Goal: Task Accomplishment & Management: Use online tool/utility

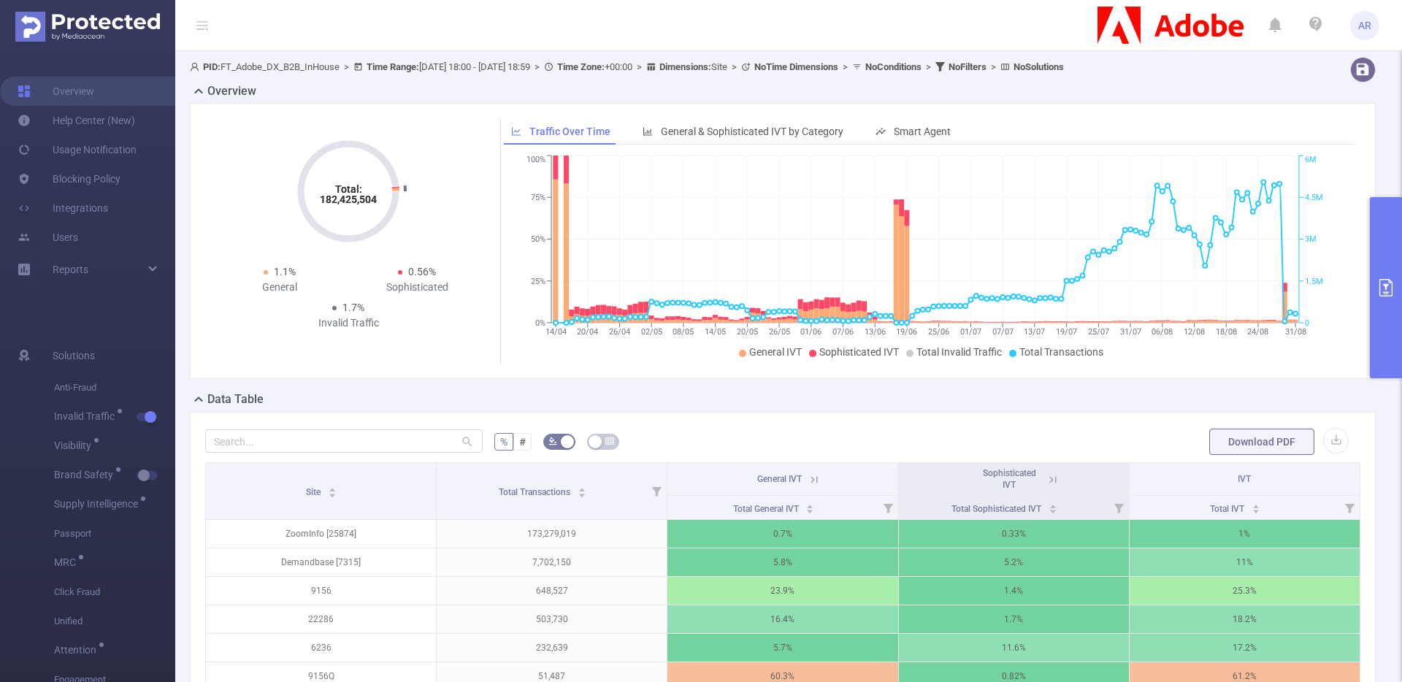
click at [1395, 305] on button "primary" at bounding box center [1386, 287] width 32 height 181
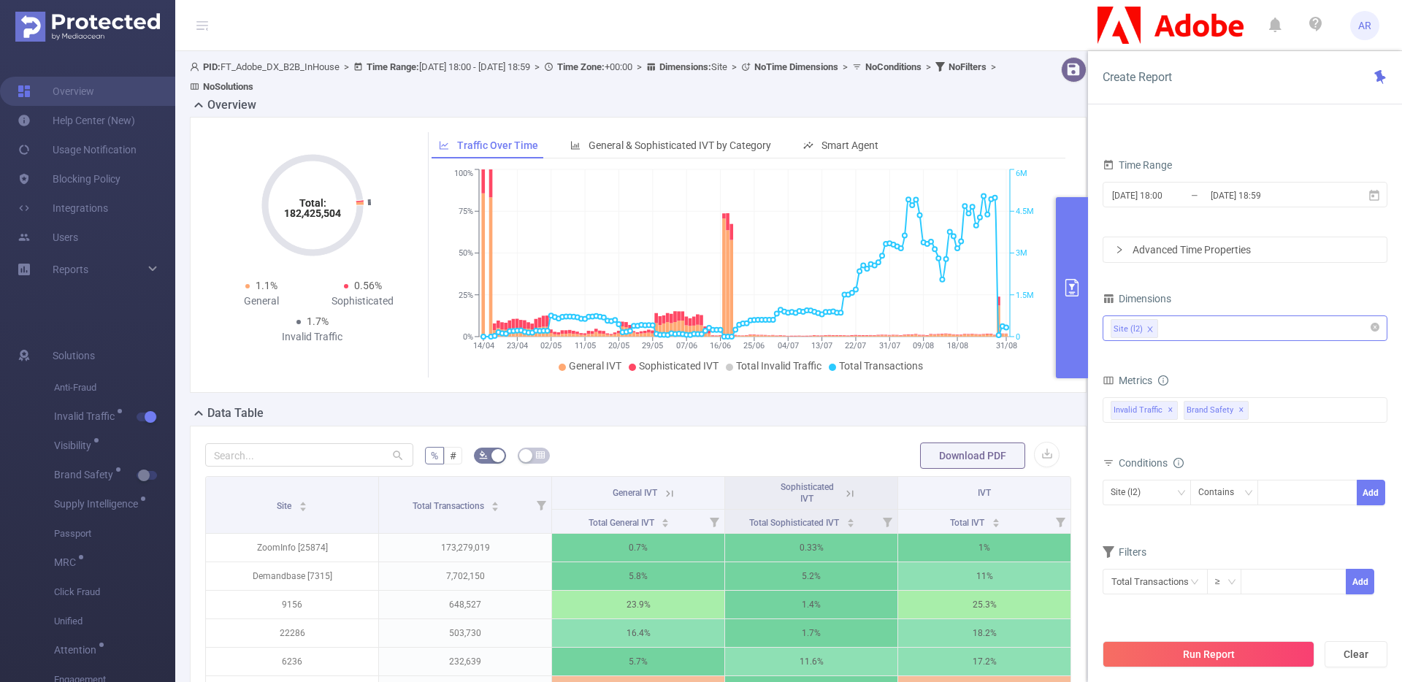
click at [1211, 331] on div "Site (l2)" at bounding box center [1245, 328] width 269 height 24
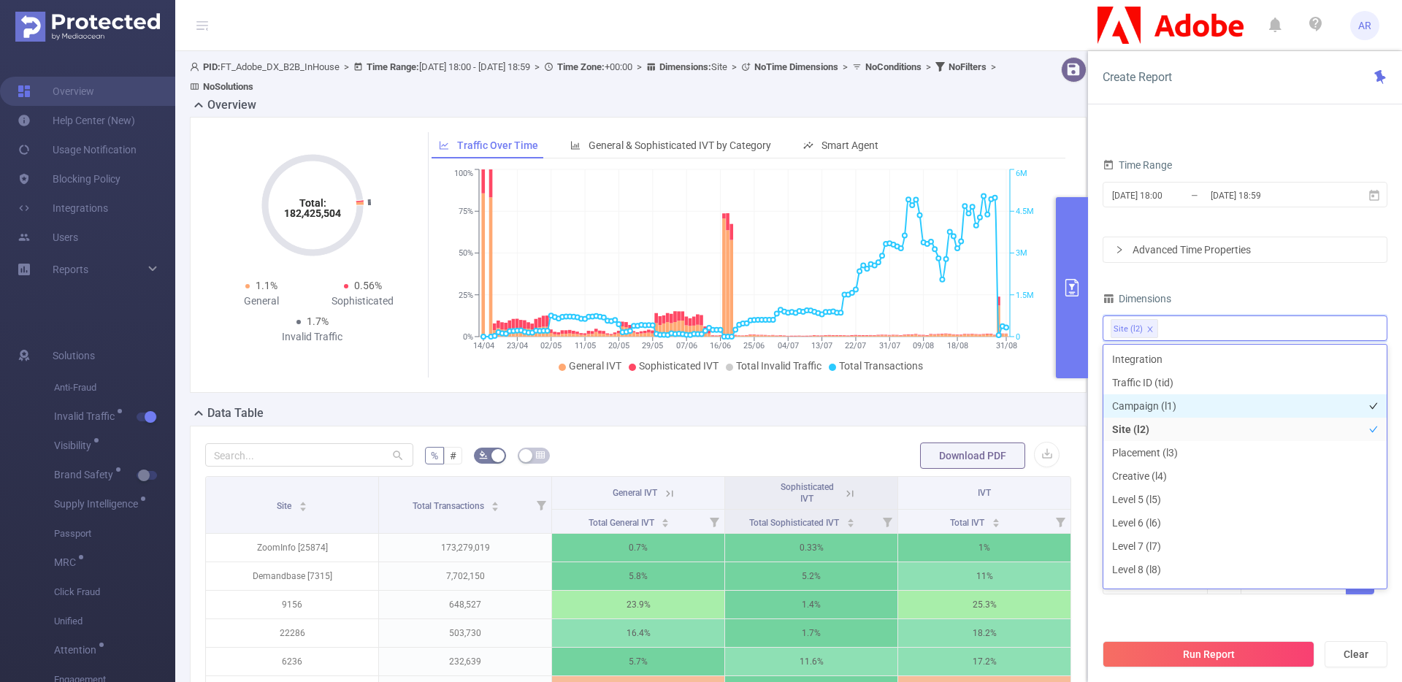
click at [1141, 402] on li "Campaign (l1)" at bounding box center [1244, 405] width 283 height 23
click at [1197, 653] on button "Run Report" at bounding box center [1208, 654] width 212 height 26
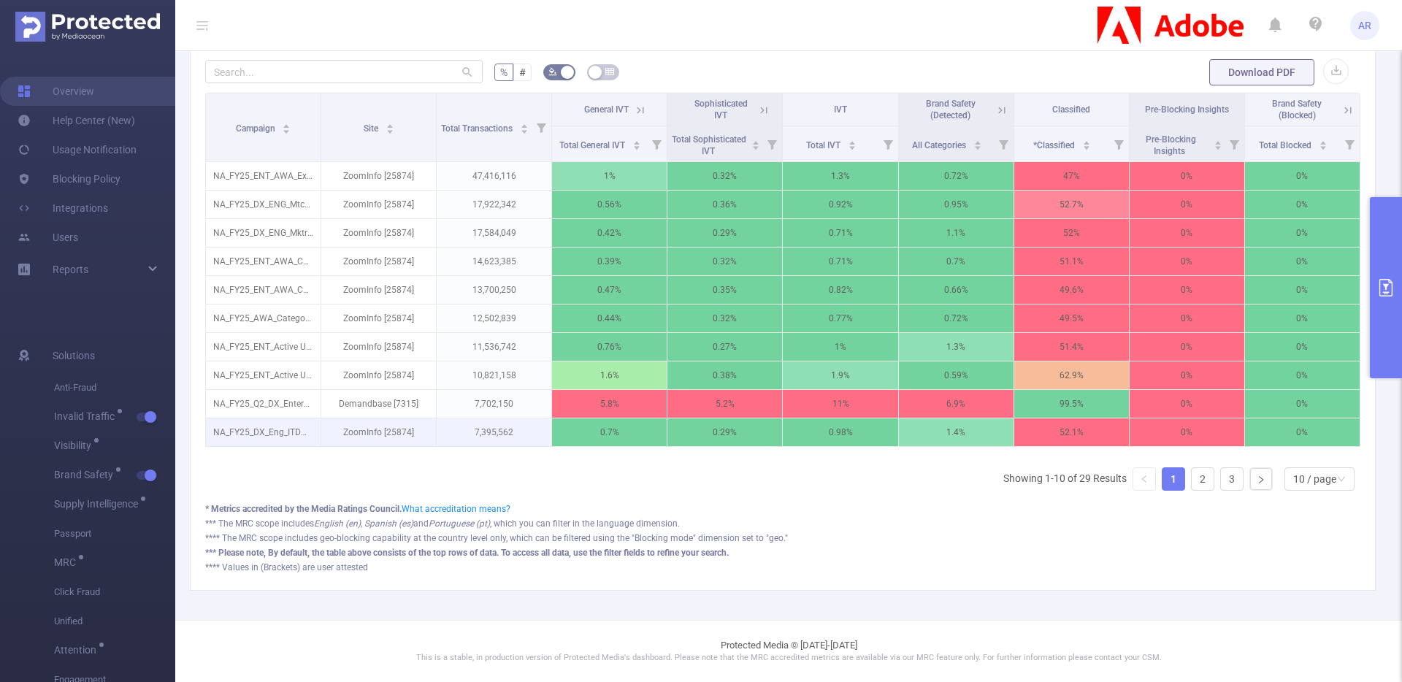
scroll to position [380, 0]
click at [1192, 483] on link "2" at bounding box center [1203, 479] width 22 height 22
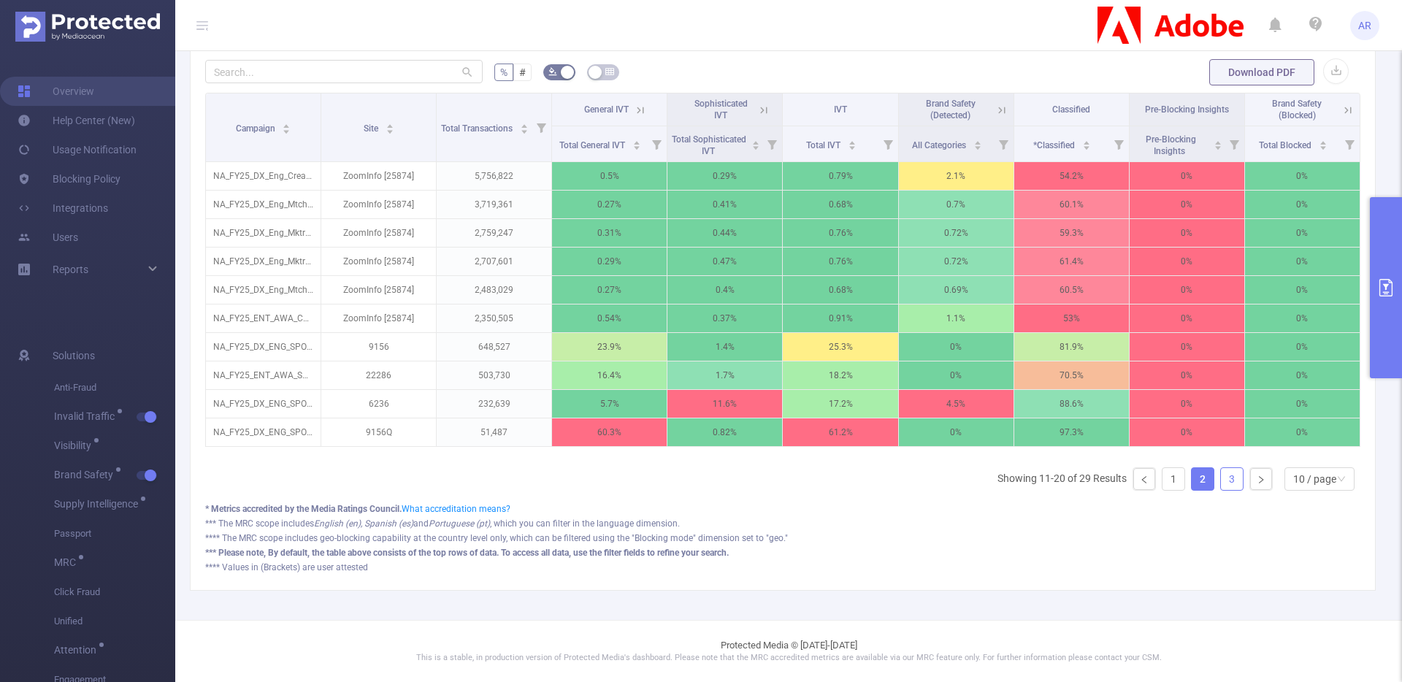
click at [1227, 478] on link "3" at bounding box center [1232, 479] width 22 height 22
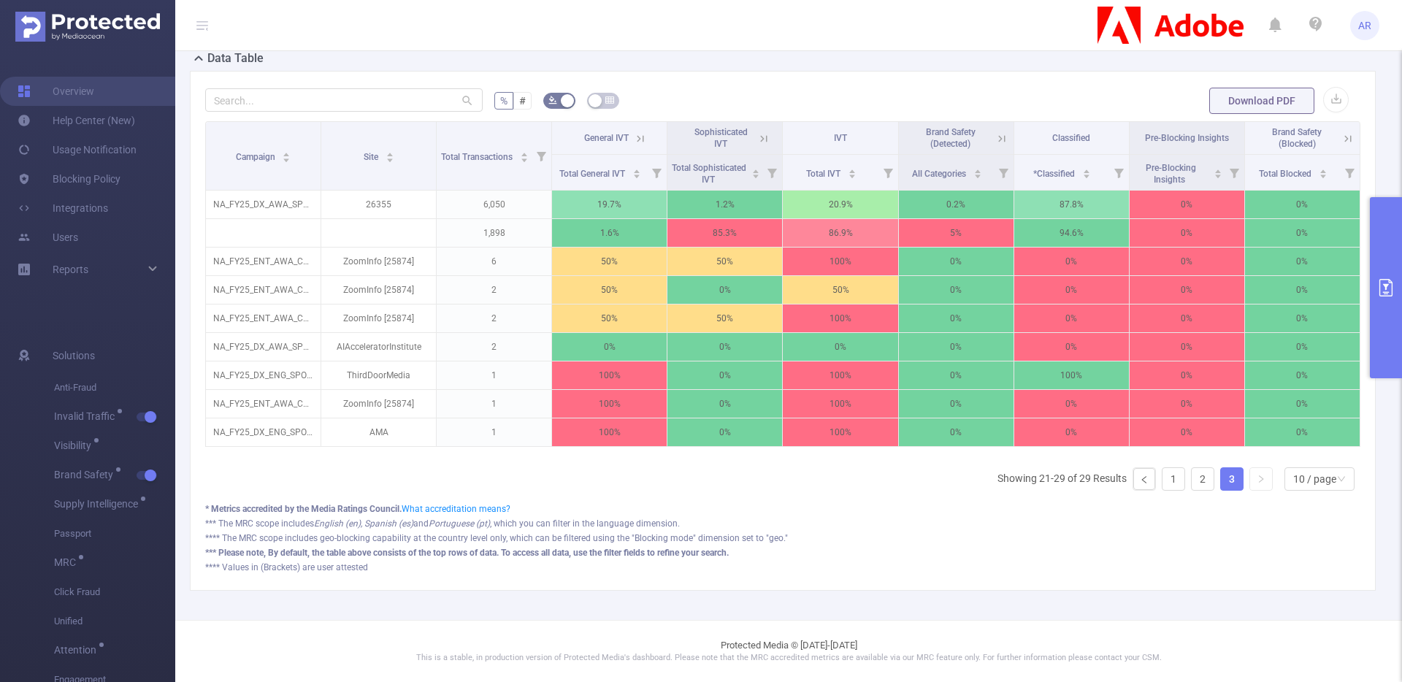
scroll to position [352, 0]
click at [1388, 267] on button "primary" at bounding box center [1386, 287] width 32 height 181
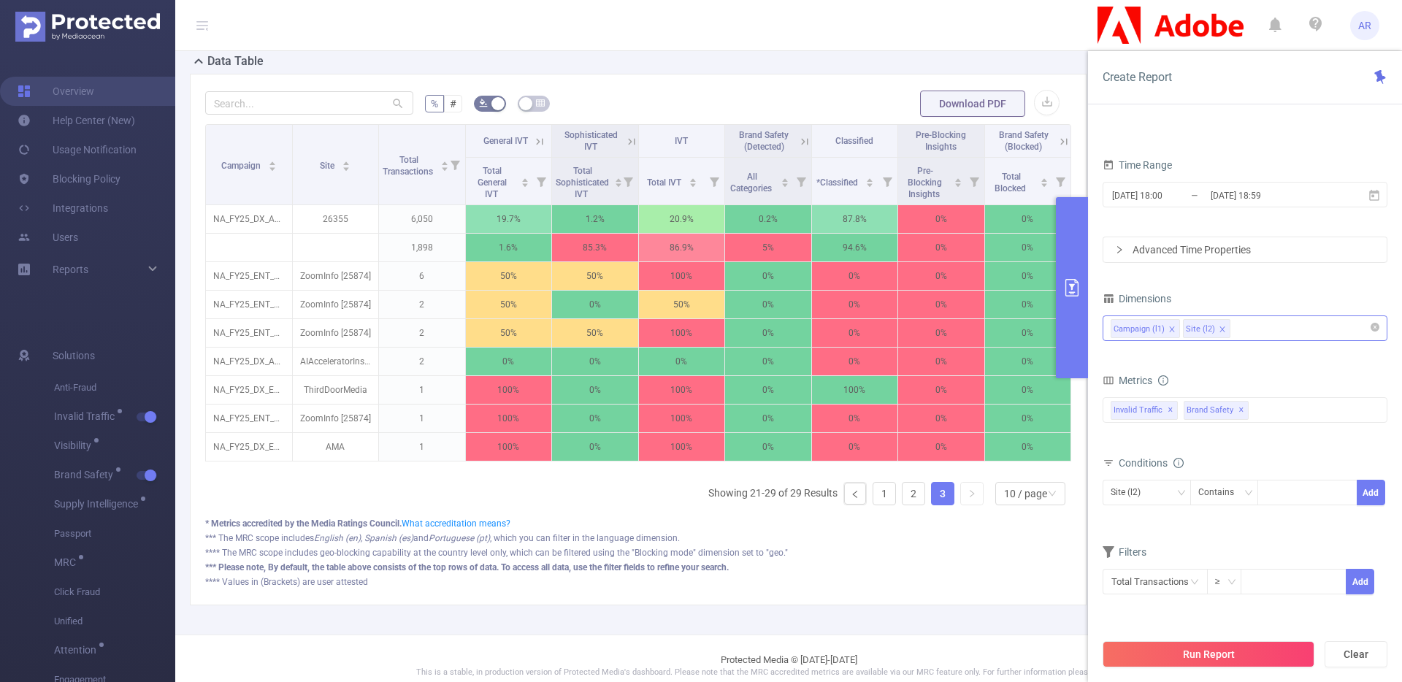
click at [1173, 330] on icon "icon: close" at bounding box center [1171, 329] width 7 height 7
click at [1194, 656] on button "Run Report" at bounding box center [1208, 654] width 212 height 26
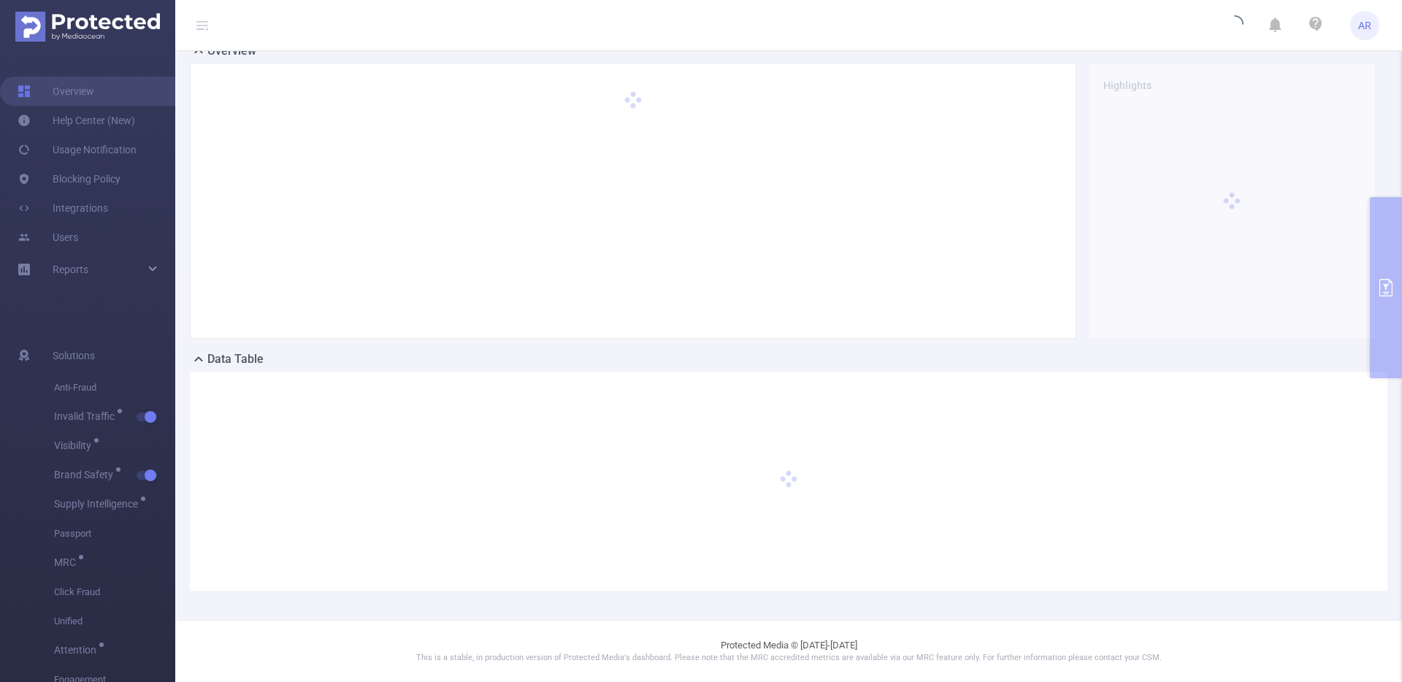
scroll to position [40, 0]
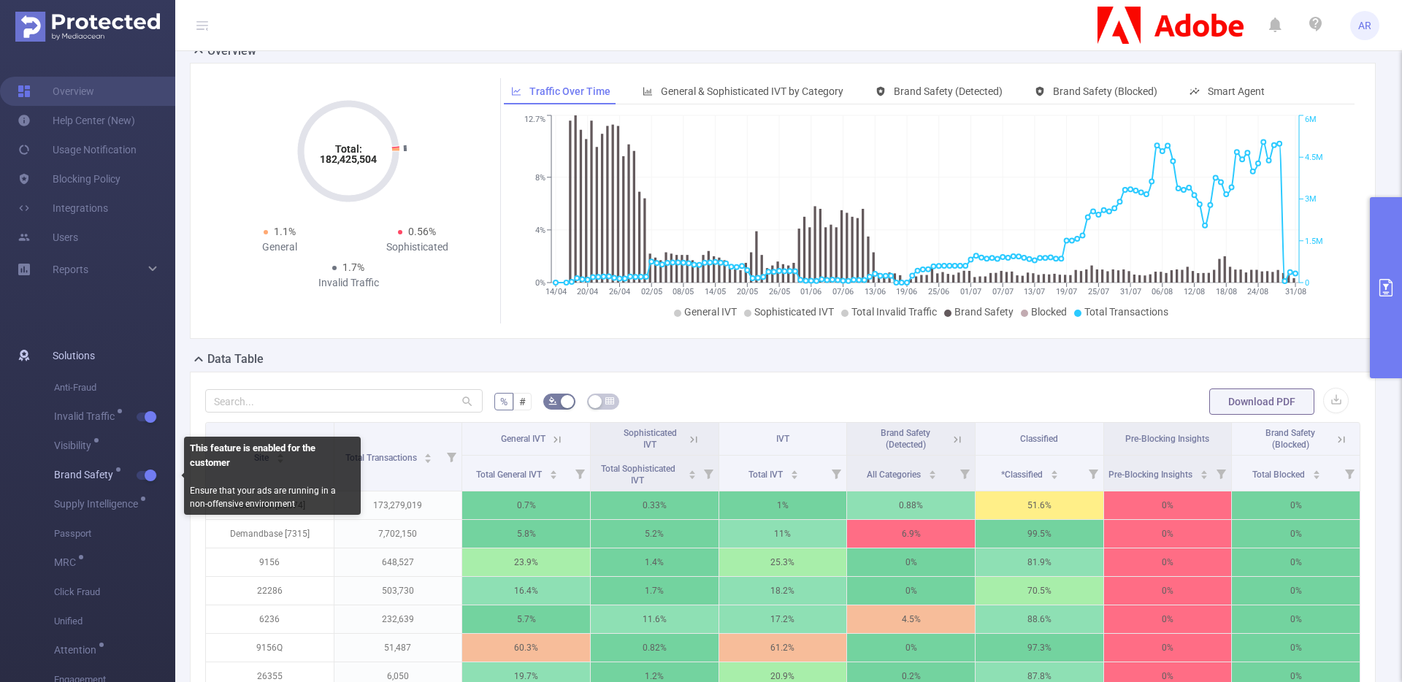
click at [151, 480] on button "button" at bounding box center [147, 475] width 20 height 9
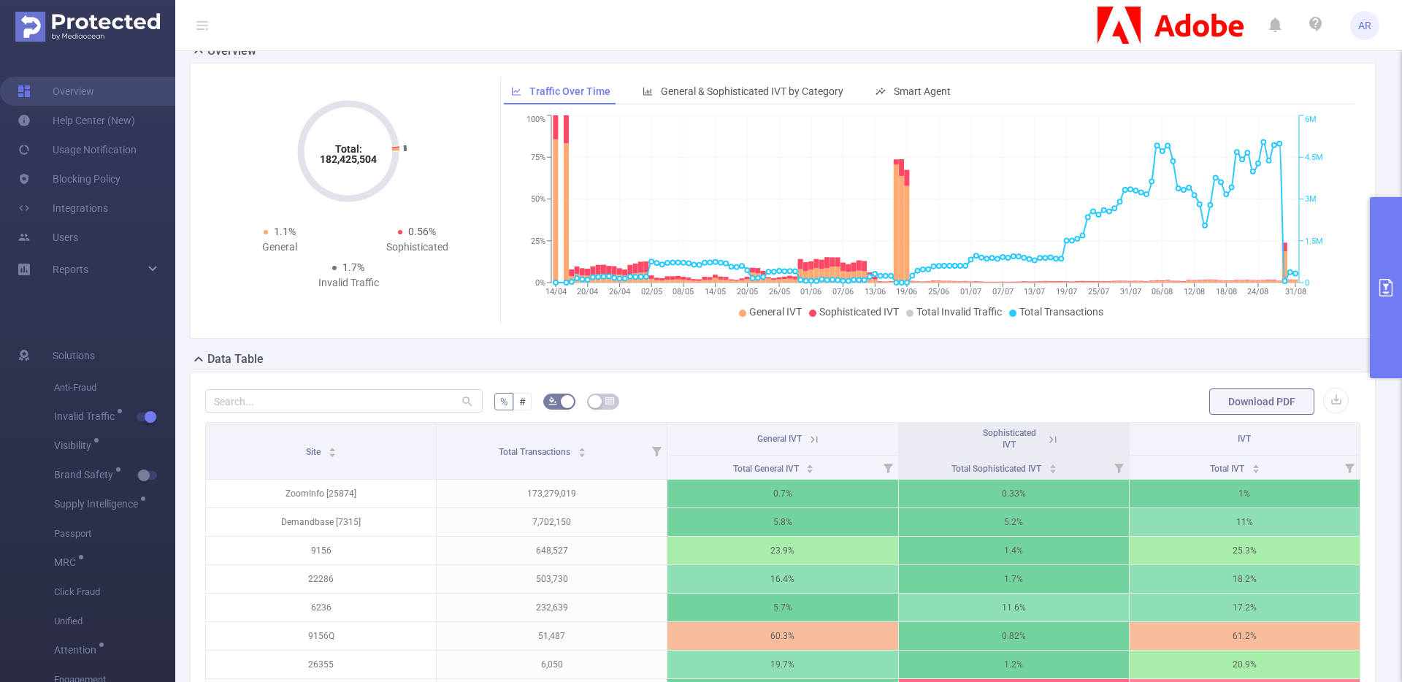
click at [1384, 294] on icon "primary" at bounding box center [1386, 288] width 18 height 18
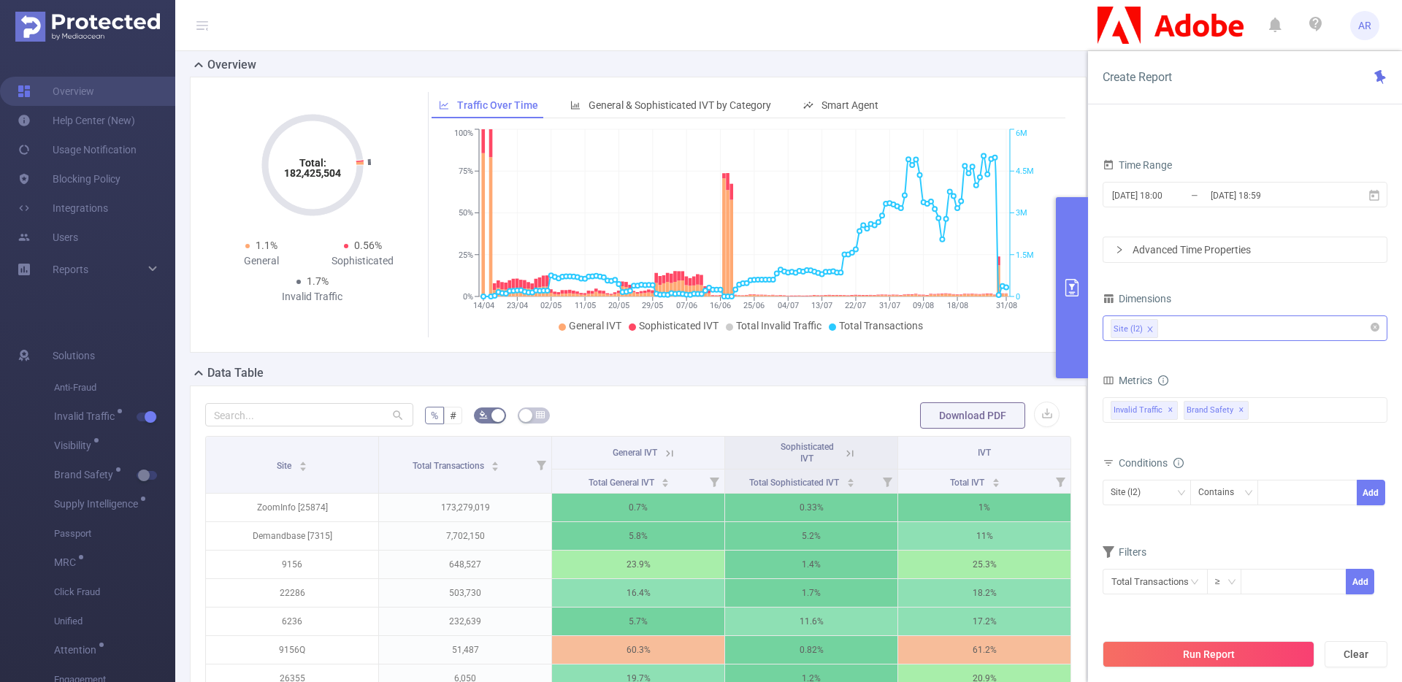
click at [1074, 277] on button "primary" at bounding box center [1072, 287] width 32 height 181
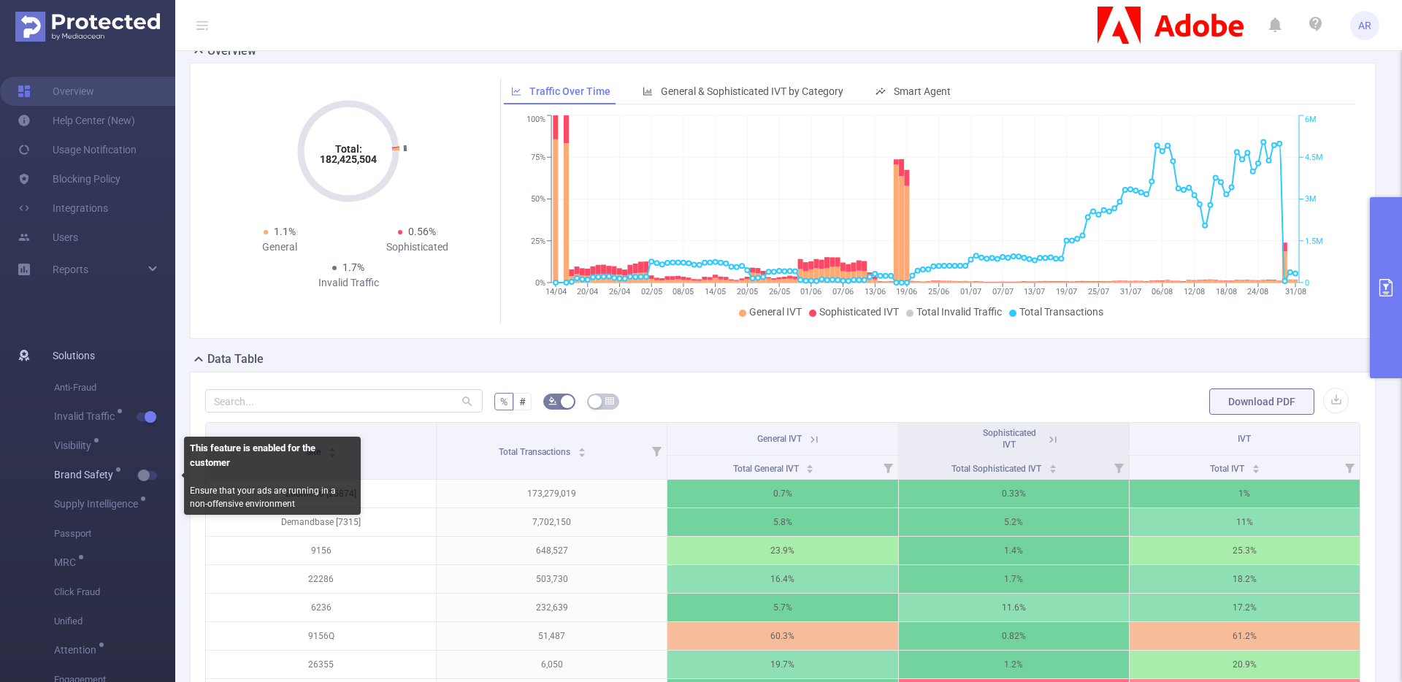
click at [147, 476] on button "button" at bounding box center [147, 475] width 20 height 9
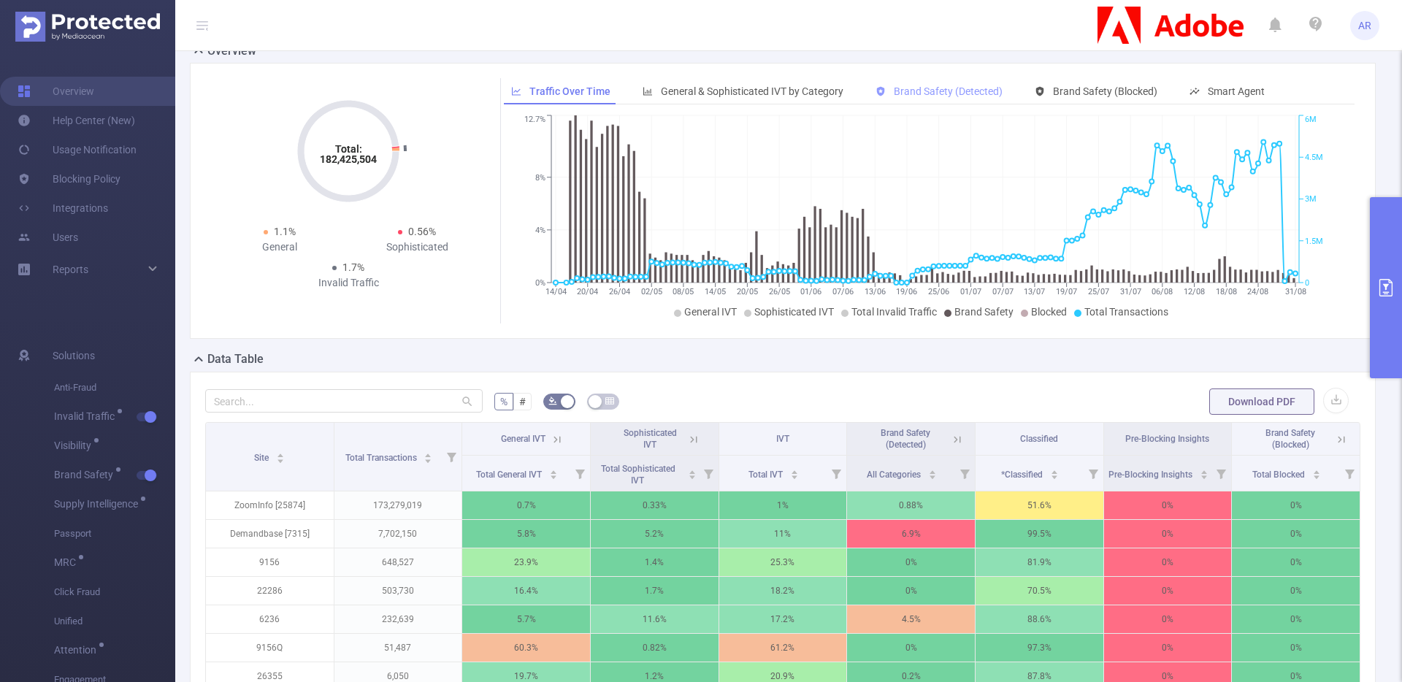
click at [978, 91] on span "Brand Safety (Detected)" at bounding box center [948, 91] width 109 height 12
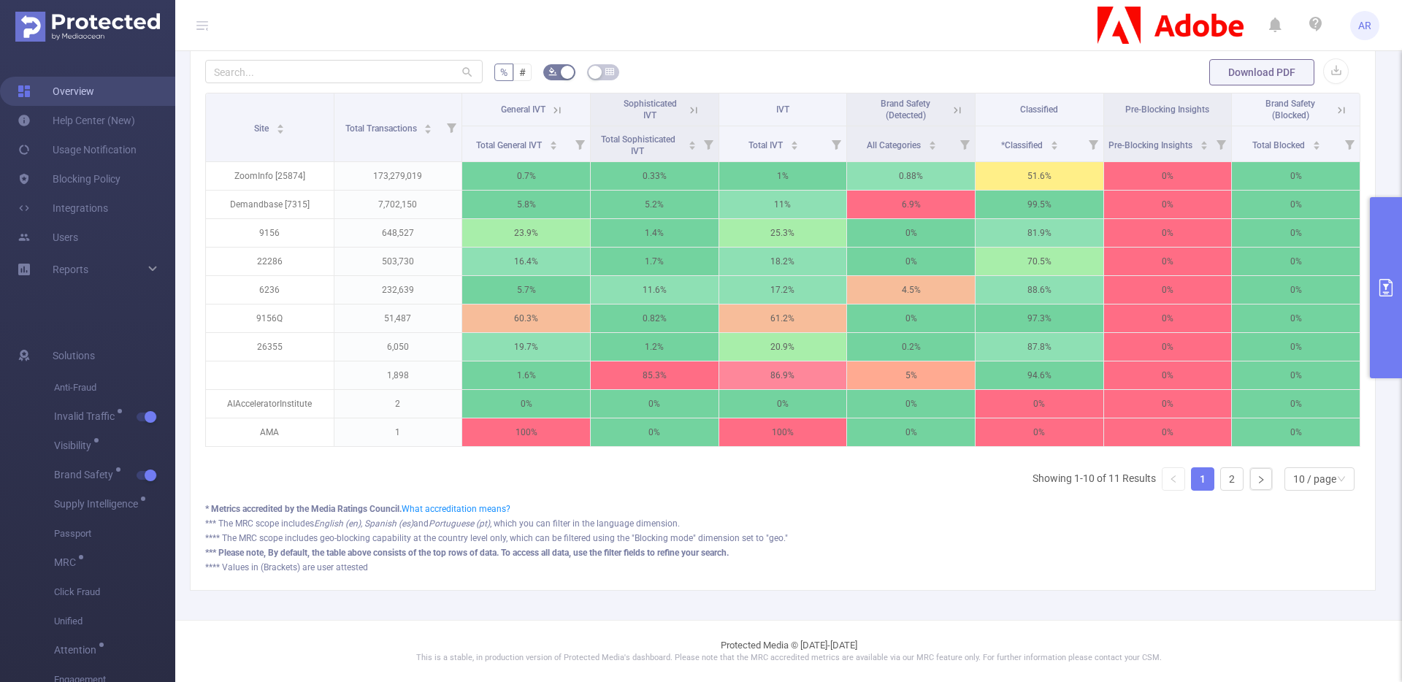
scroll to position [380, 0]
click at [1387, 241] on button "primary" at bounding box center [1386, 287] width 32 height 181
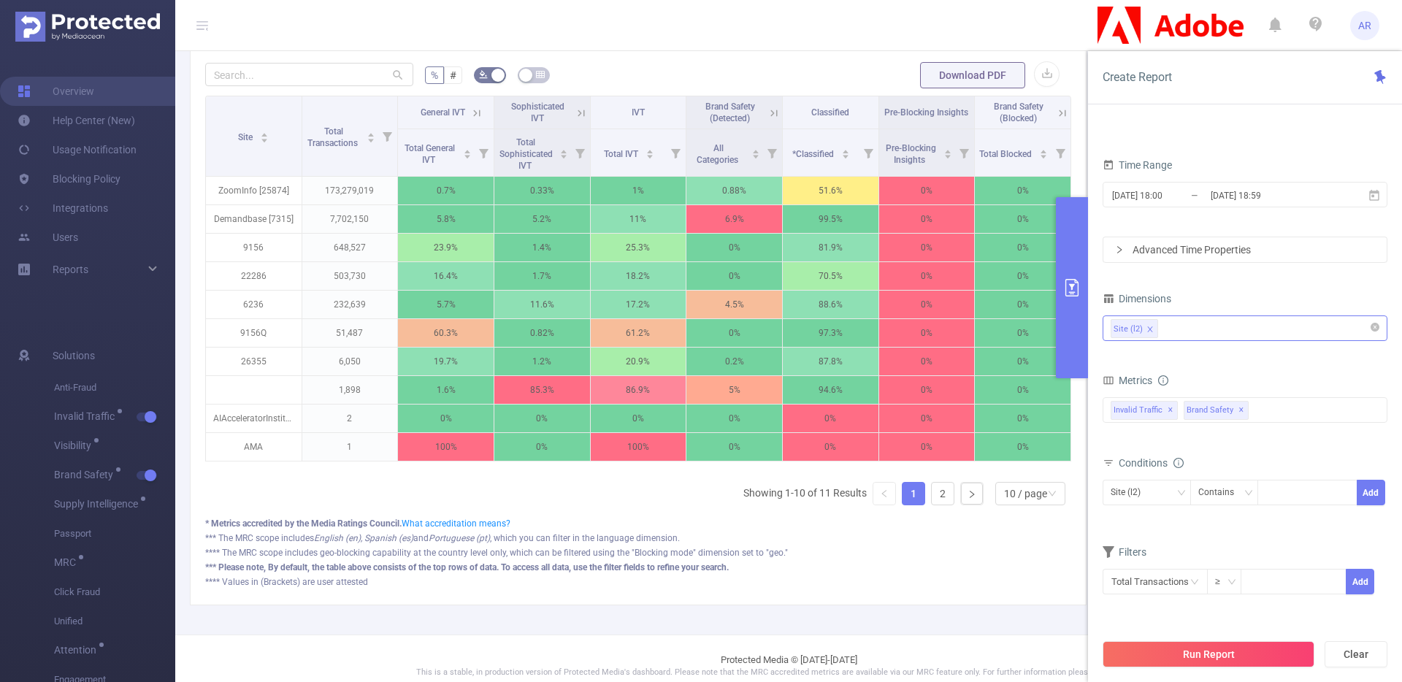
click at [1179, 338] on div "Site (l2)" at bounding box center [1245, 328] width 269 height 24
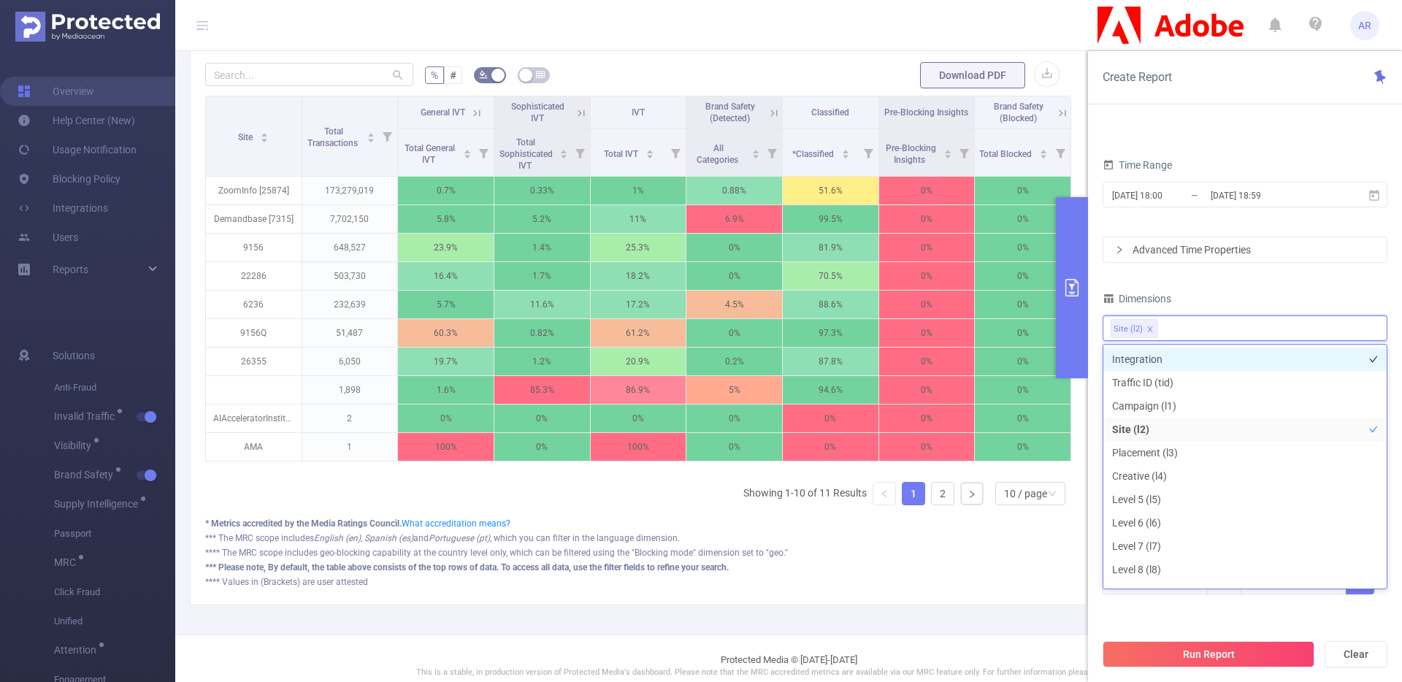
click at [1151, 364] on li "Integration" at bounding box center [1244, 359] width 283 height 23
click at [1210, 329] on icon "icon: close" at bounding box center [1210, 329] width 7 height 7
click at [1216, 641] on button "Run Report" at bounding box center [1208, 654] width 212 height 26
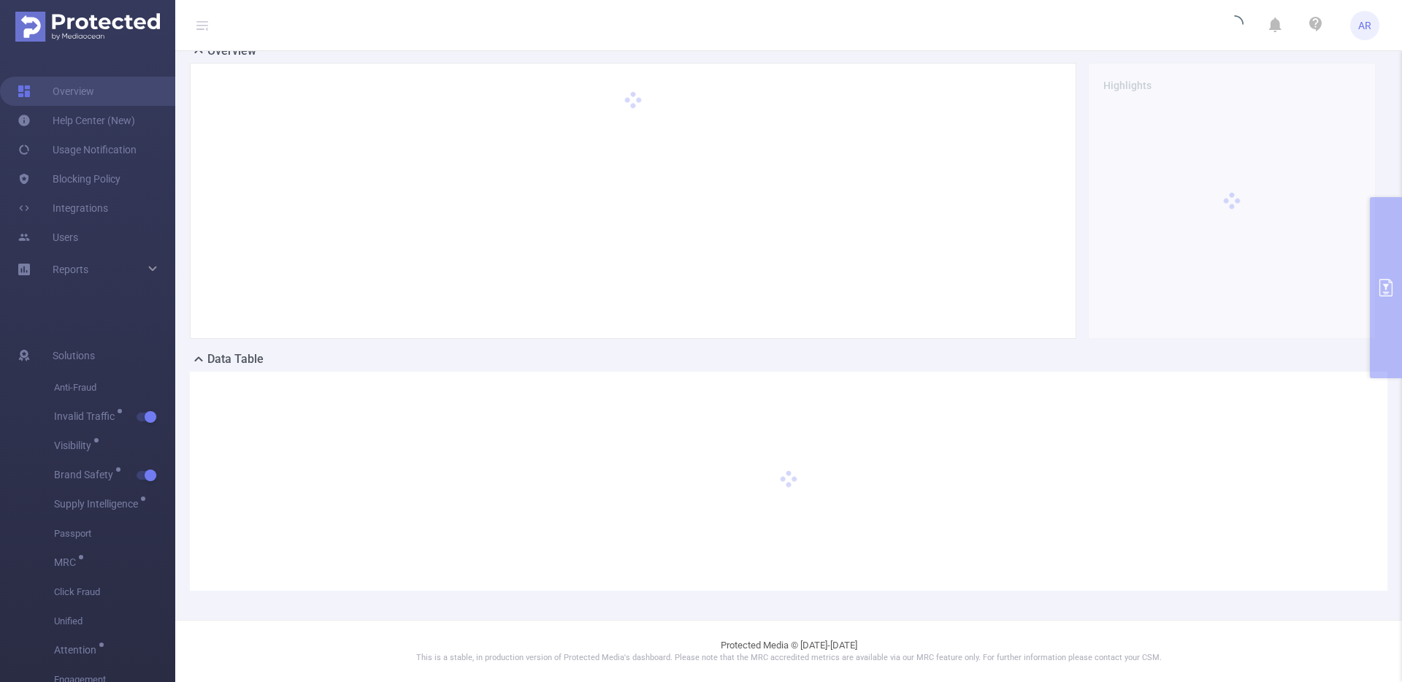
scroll to position [40, 0]
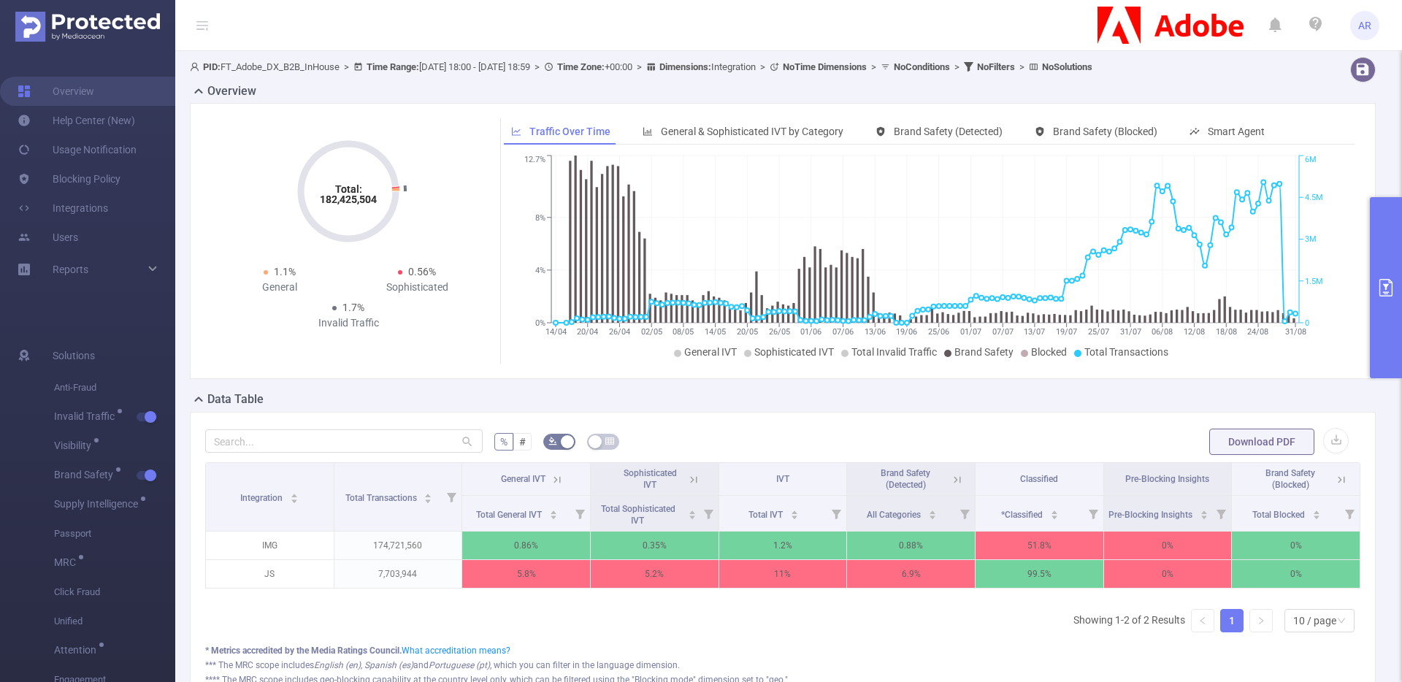
click at [1387, 234] on button "primary" at bounding box center [1386, 287] width 32 height 181
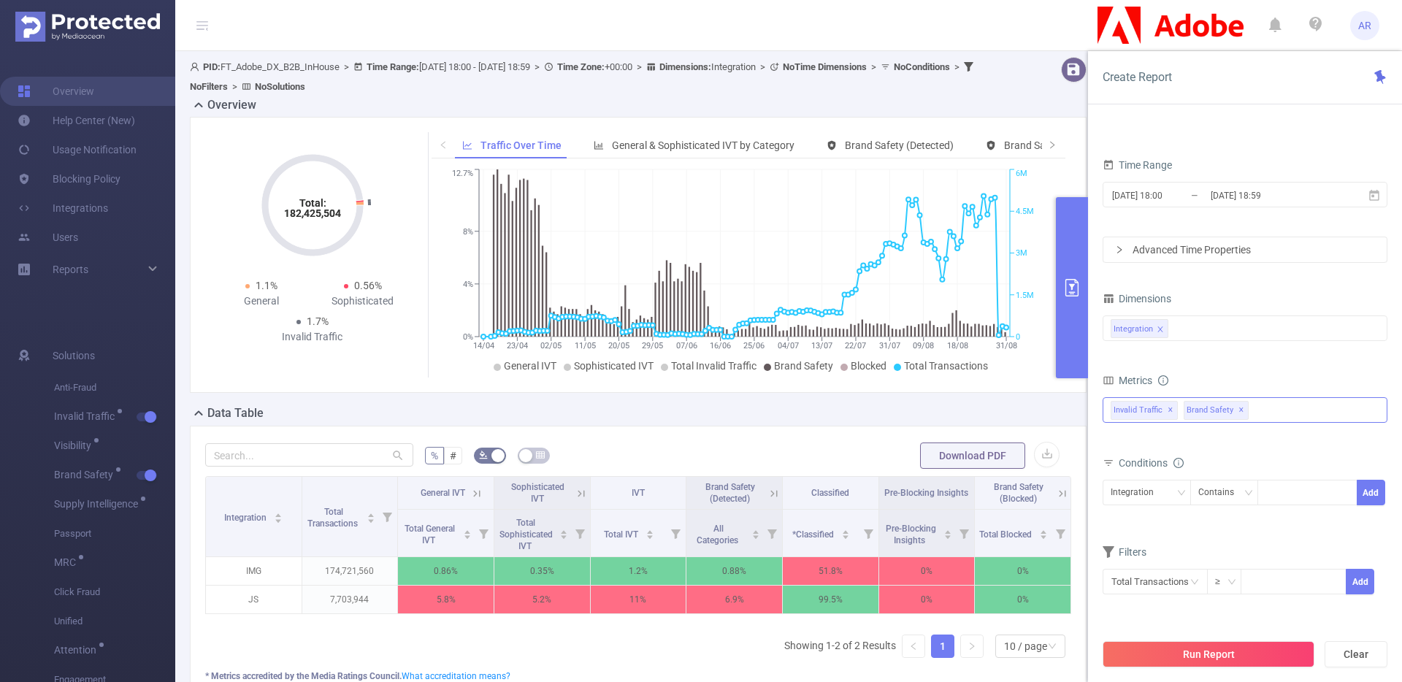
click at [1286, 408] on div "Invalid Traffic ✕ Brand Safety ✕" at bounding box center [1244, 410] width 285 height 26
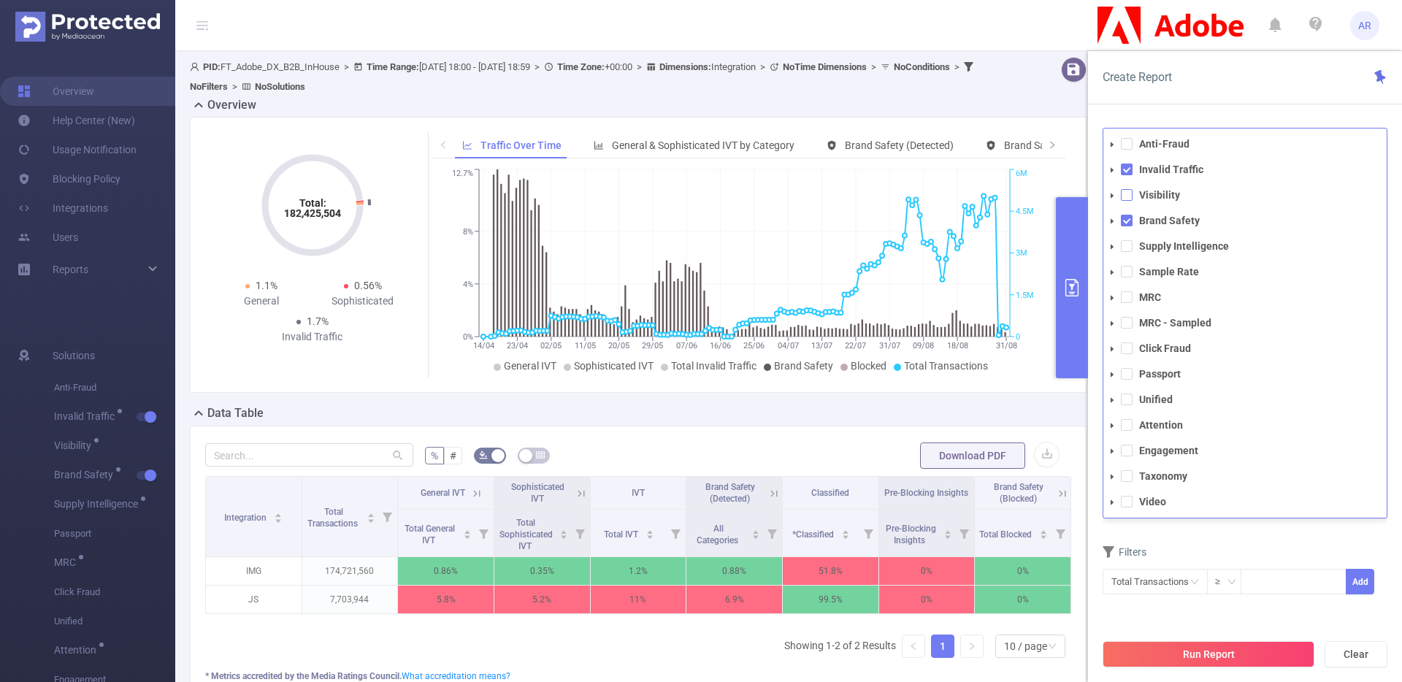
click at [1131, 193] on span at bounding box center [1127, 195] width 12 height 12
click at [1230, 654] on button "Run Report" at bounding box center [1208, 654] width 212 height 26
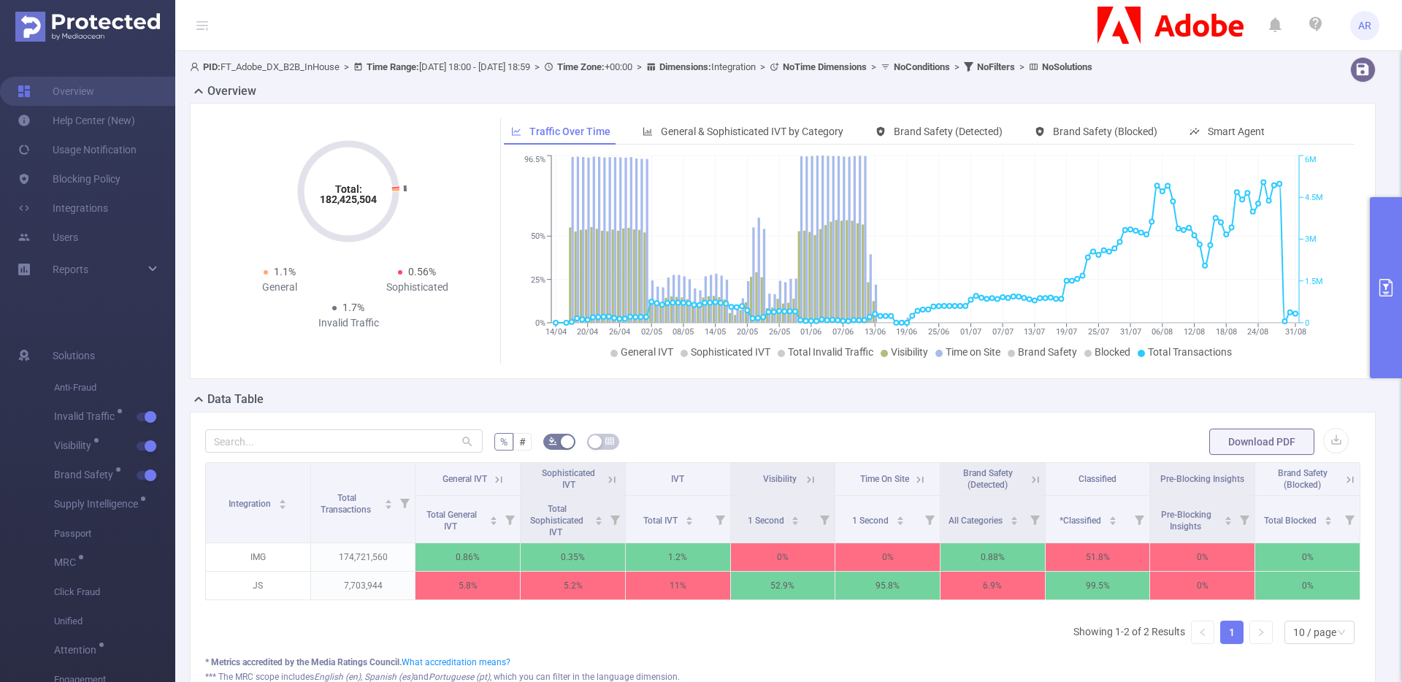
click at [410, 243] on icon "Total: 182,425,504 Total: 182,425,504" at bounding box center [348, 191] width 146 height 146
click at [1368, 300] on div "Total: 182,425,504 Total: 182,425,504 1.1% General 0.56% Sophisticated 1.7% Inv…" at bounding box center [782, 241] width 1197 height 276
click at [1373, 283] on button "primary" at bounding box center [1386, 287] width 32 height 181
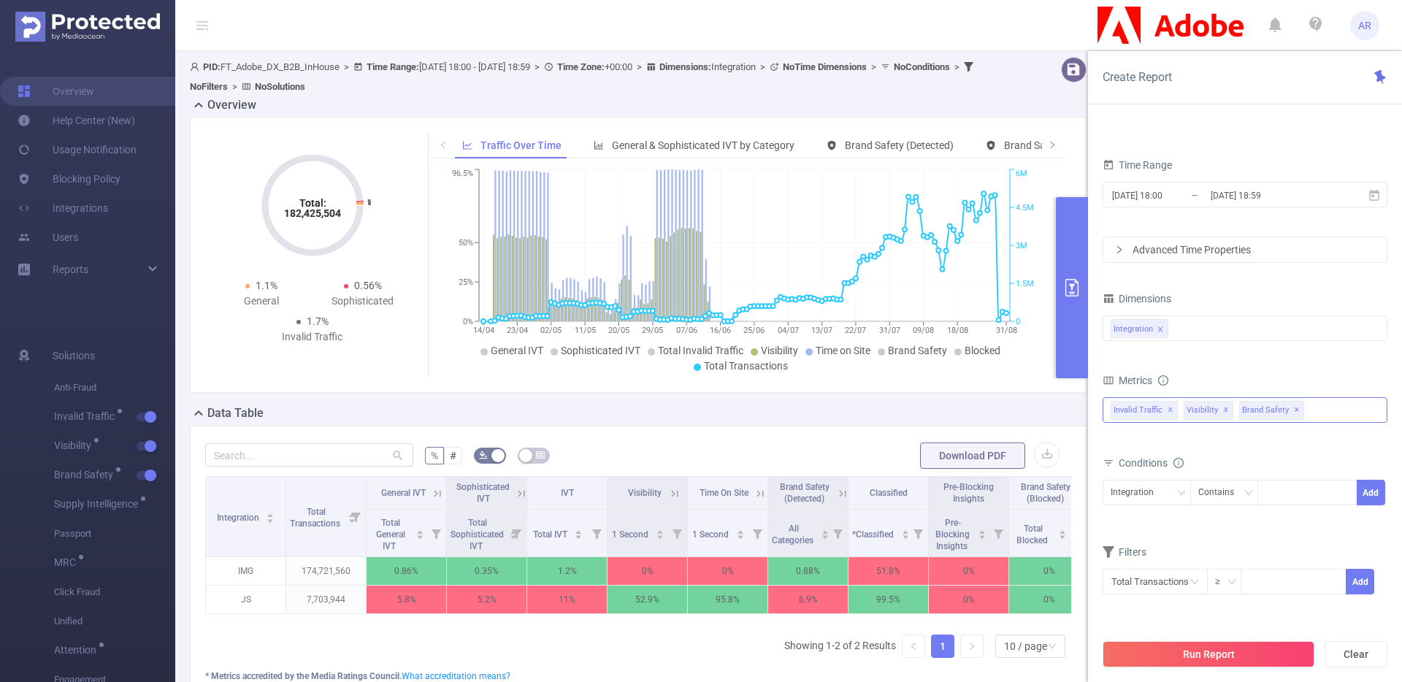
click at [1346, 407] on div "Invalid Traffic ✕ Anti-Fraud Invalid Traffic Visibility Brand Safety Supply Int…" at bounding box center [1244, 410] width 285 height 26
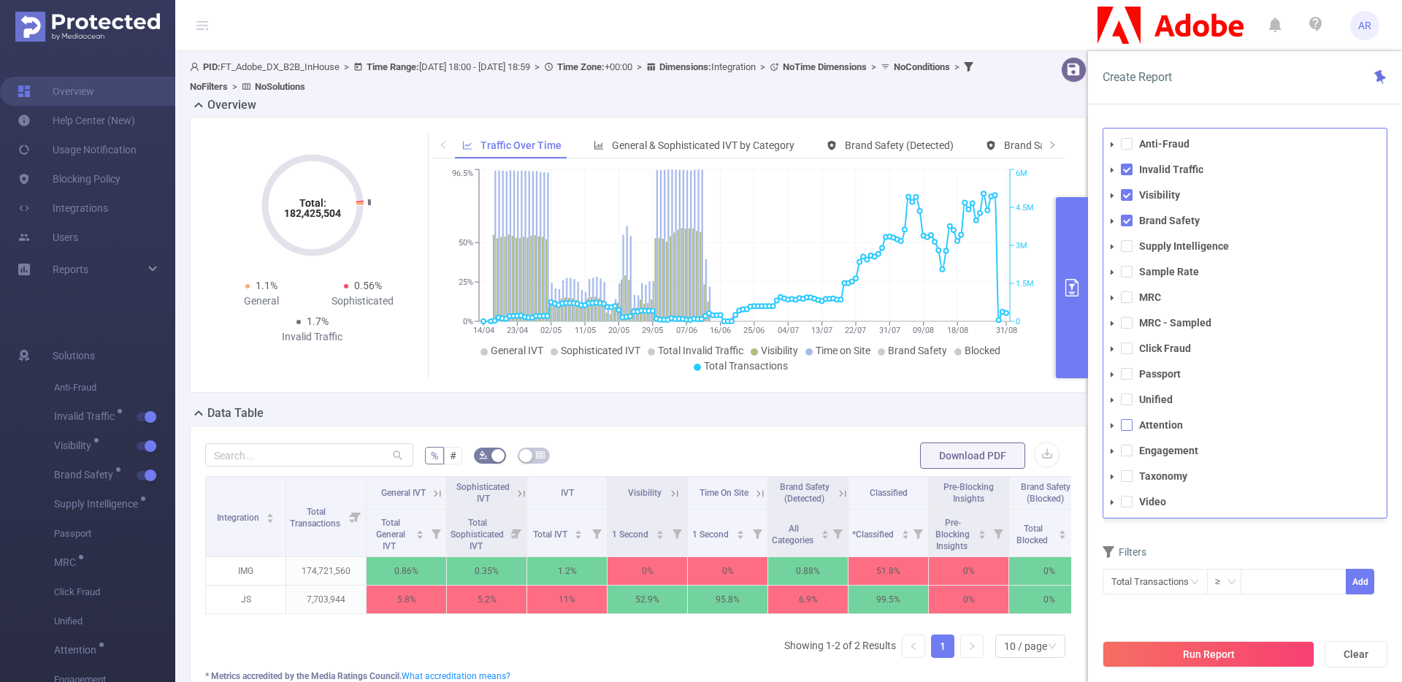
click at [1129, 421] on span at bounding box center [1127, 425] width 12 height 12
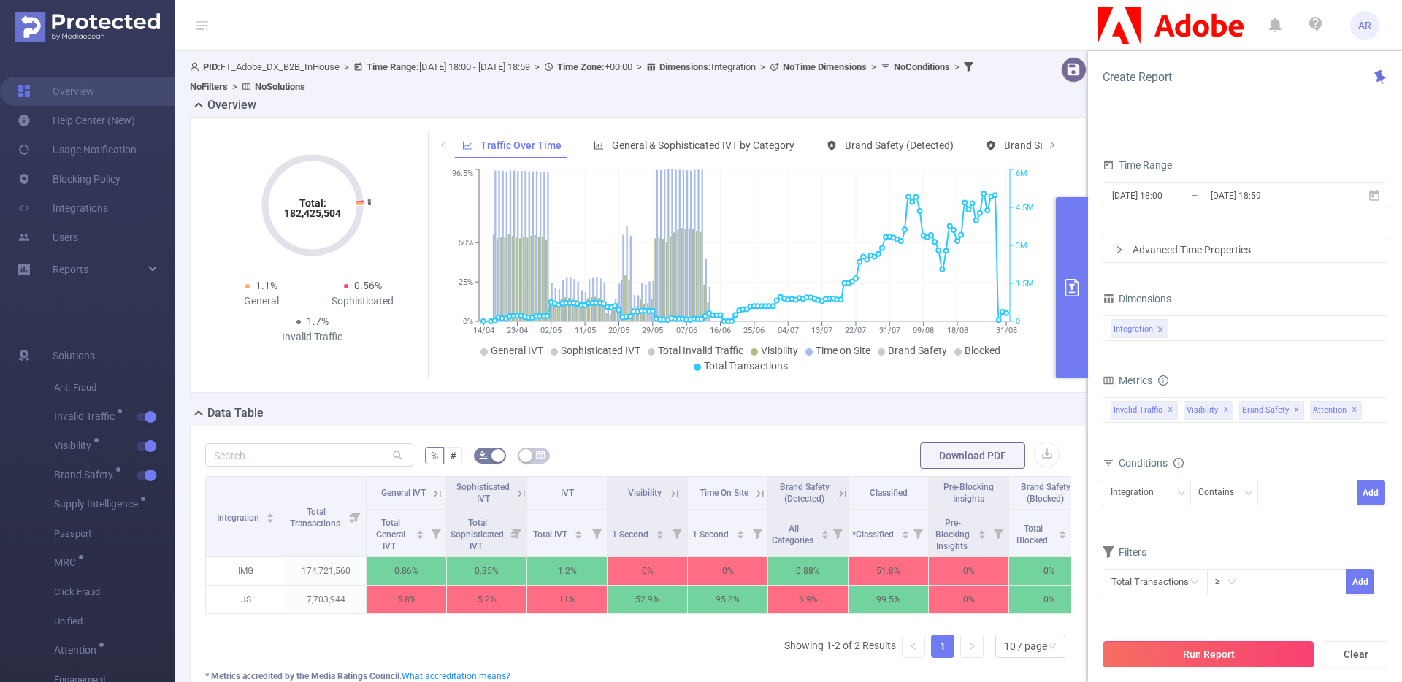
click at [1211, 644] on button "Run Report" at bounding box center [1208, 654] width 212 height 26
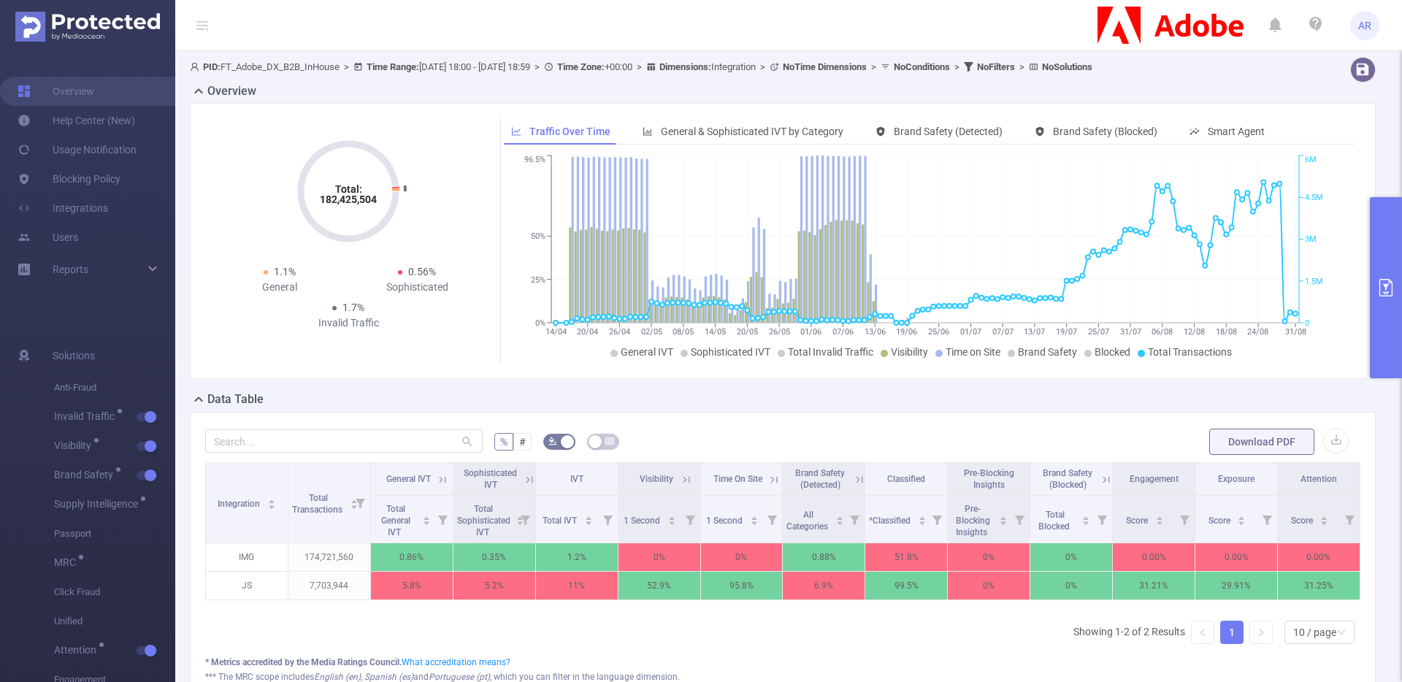
click at [1378, 319] on button "primary" at bounding box center [1386, 287] width 32 height 181
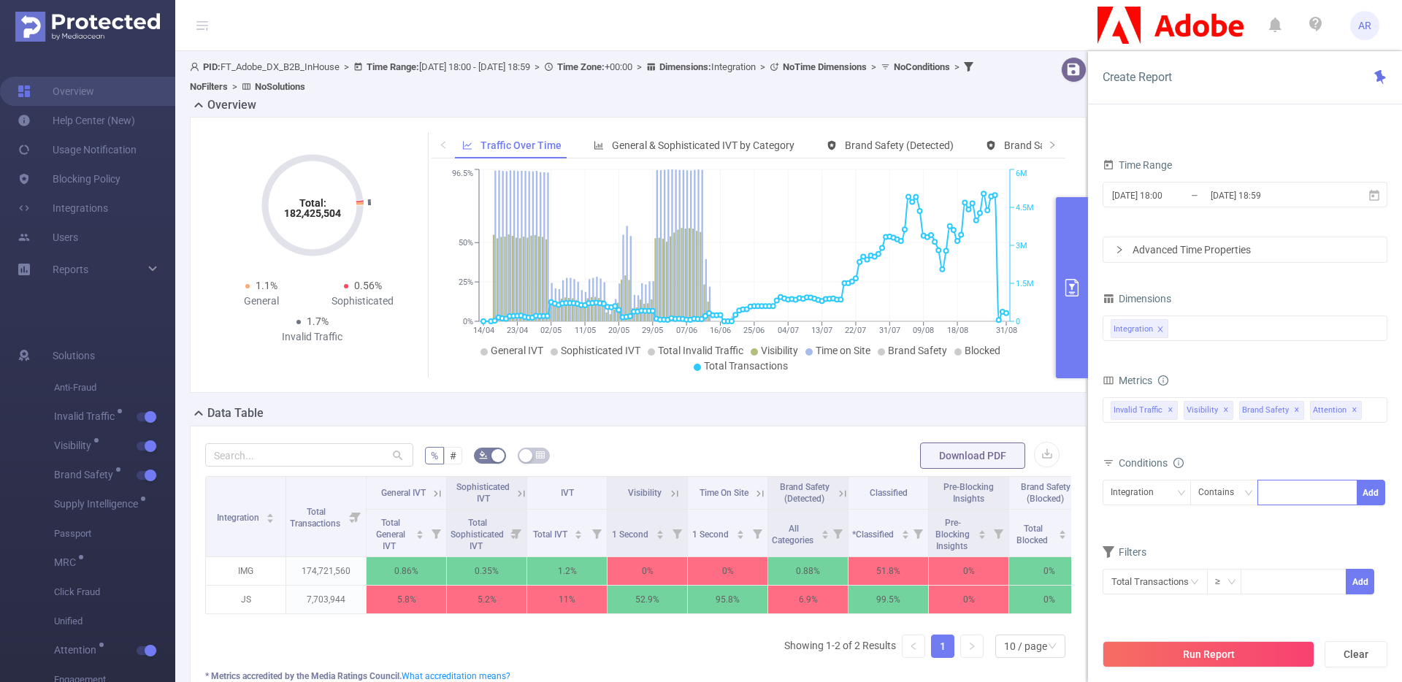
click at [1273, 487] on div at bounding box center [1307, 492] width 84 height 24
type input "js"
click at [1366, 490] on button "Add" at bounding box center [1371, 493] width 28 height 26
click at [1219, 327] on div "Integration" at bounding box center [1245, 328] width 269 height 24
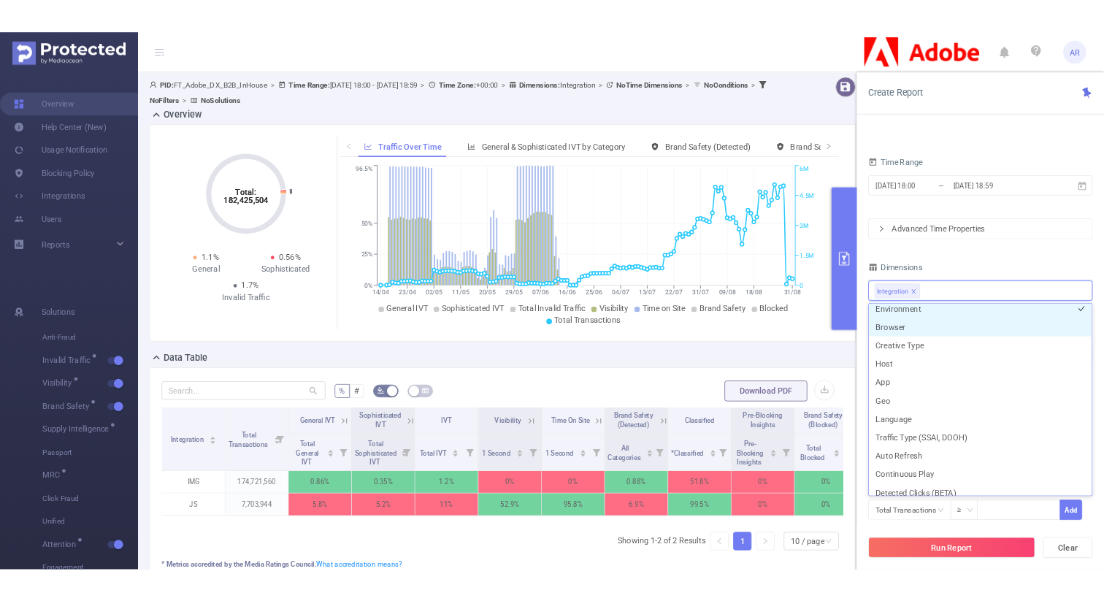
scroll to position [260, 0]
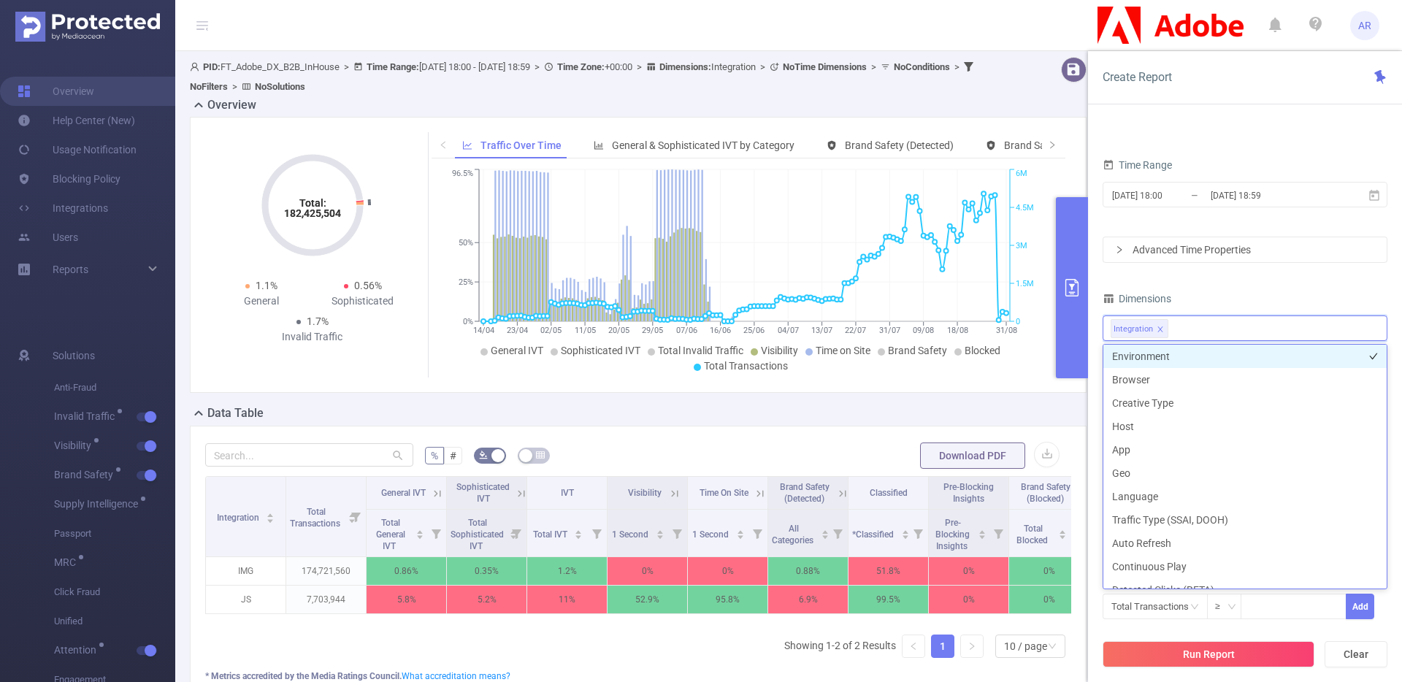
click at [1178, 358] on li "Environment" at bounding box center [1244, 356] width 283 height 23
click at [1213, 656] on button "Run Report" at bounding box center [1208, 654] width 212 height 26
